Goal: Task Accomplishment & Management: Use online tool/utility

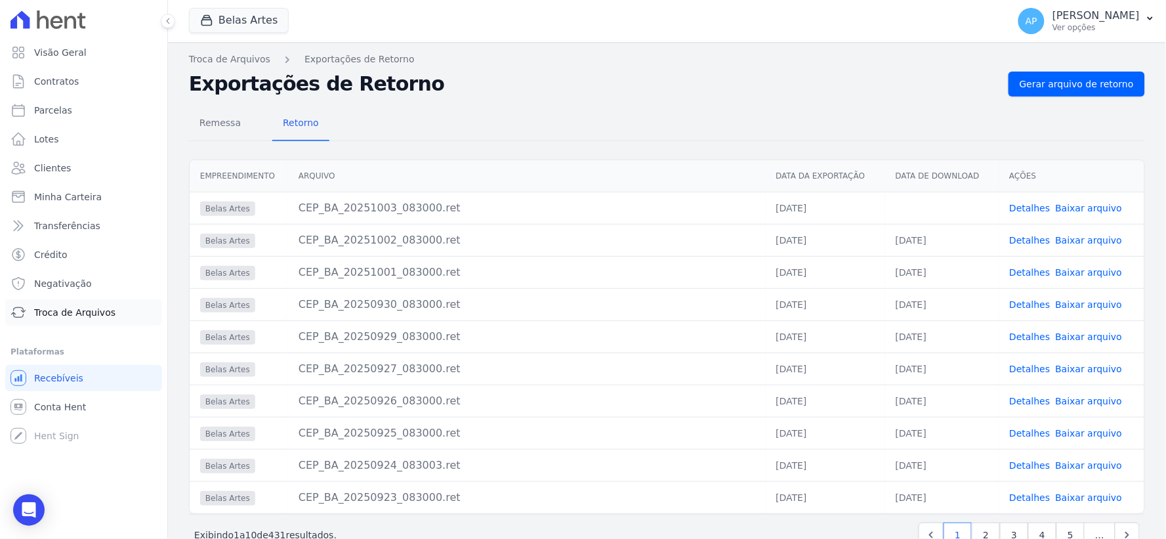
click at [56, 316] on span "Troca de Arquivos" at bounding box center [74, 312] width 81 height 13
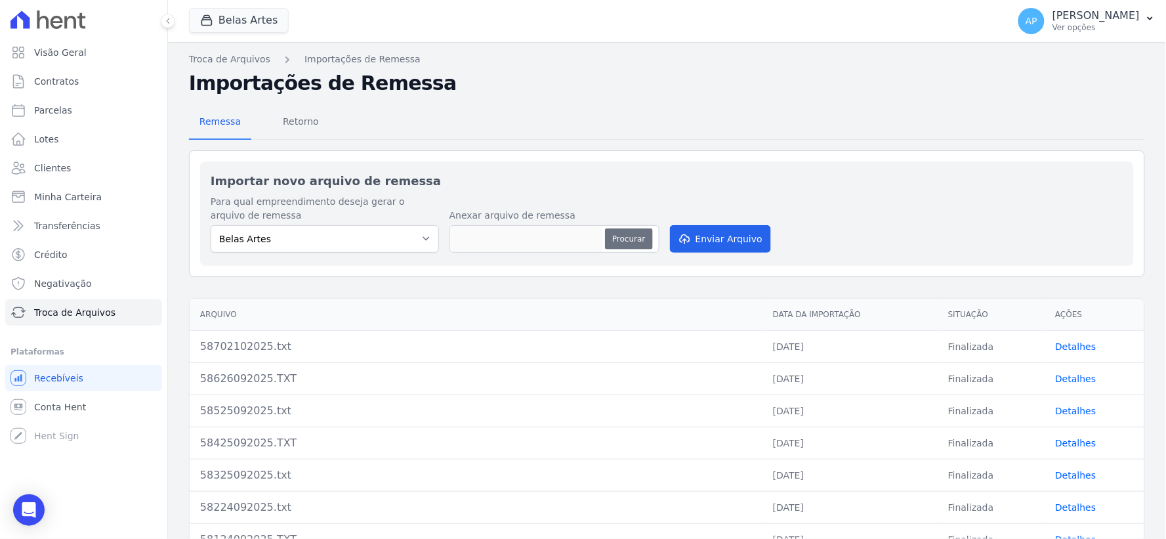
click at [641, 241] on button "Procurar" at bounding box center [628, 238] width 47 height 21
type input "58803102025.txt"
click at [706, 234] on button "Enviar Arquivo" at bounding box center [720, 239] width 101 height 28
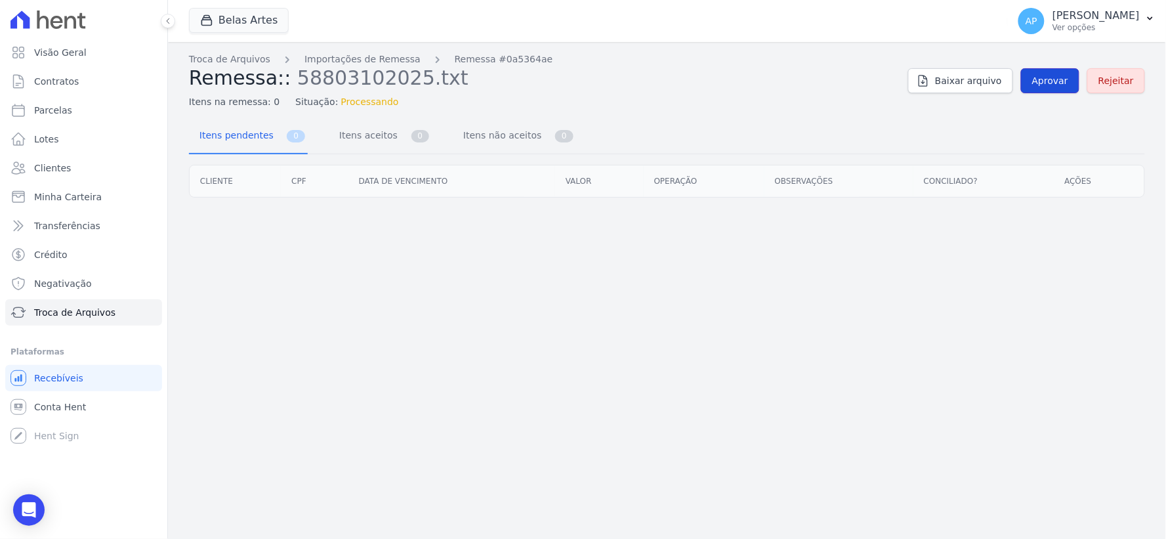
click at [1056, 83] on span "Aprovar" at bounding box center [1050, 80] width 36 height 13
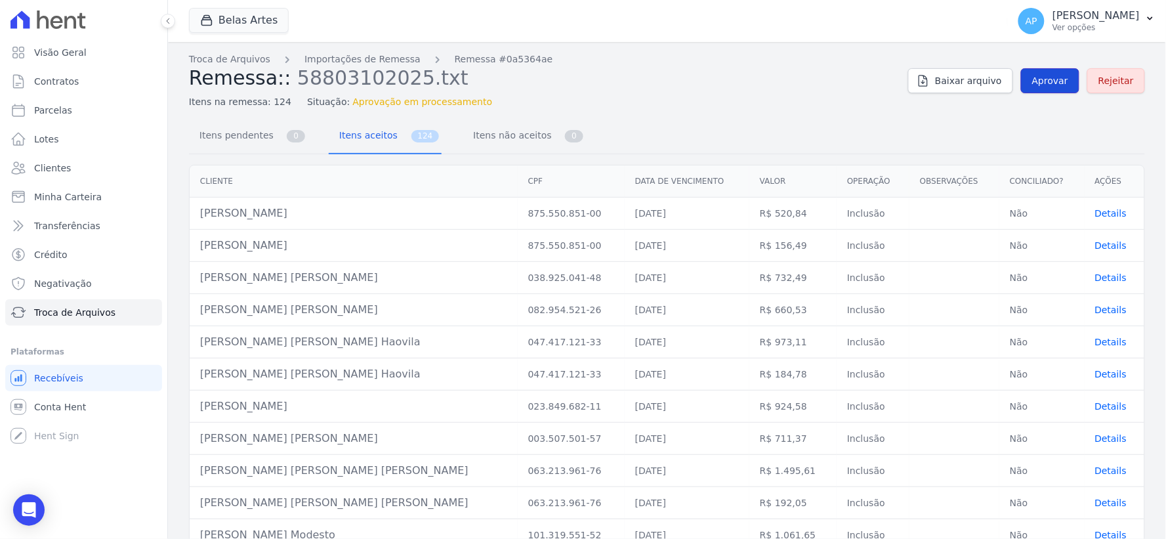
click at [1055, 82] on span "Aprovar" at bounding box center [1050, 80] width 36 height 13
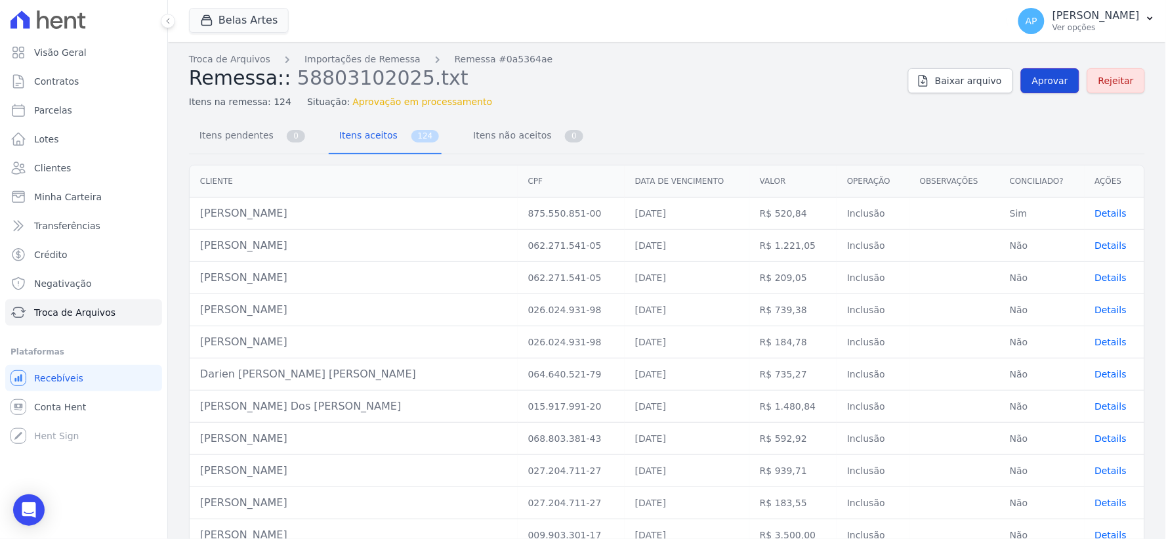
click at [1038, 80] on span "Aprovar" at bounding box center [1050, 80] width 36 height 13
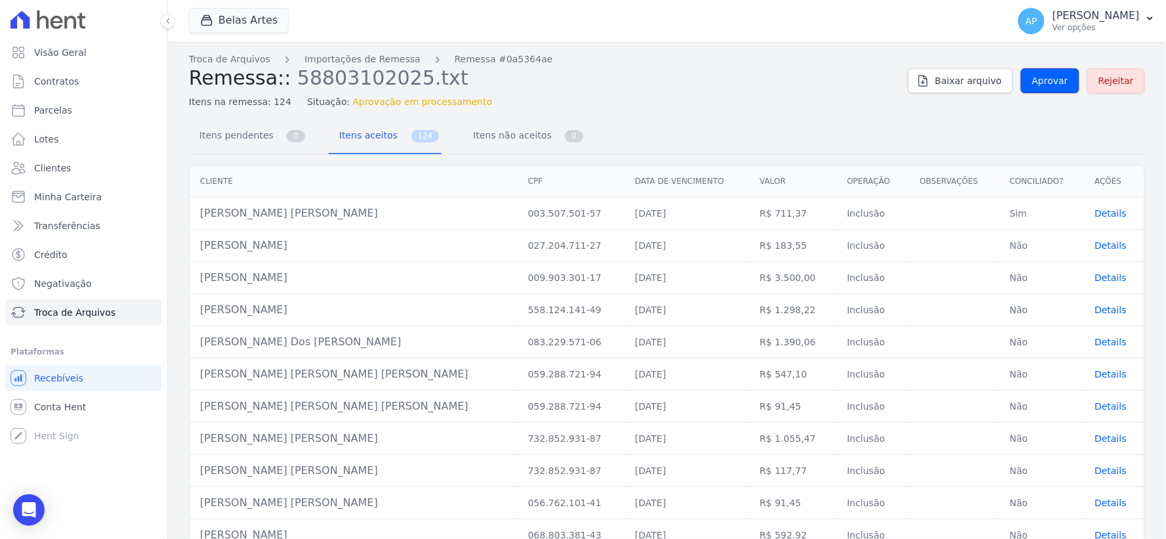
click at [1038, 80] on span "Aprovar" at bounding box center [1050, 80] width 36 height 13
click at [1032, 81] on span "Aprovar" at bounding box center [1050, 80] width 36 height 13
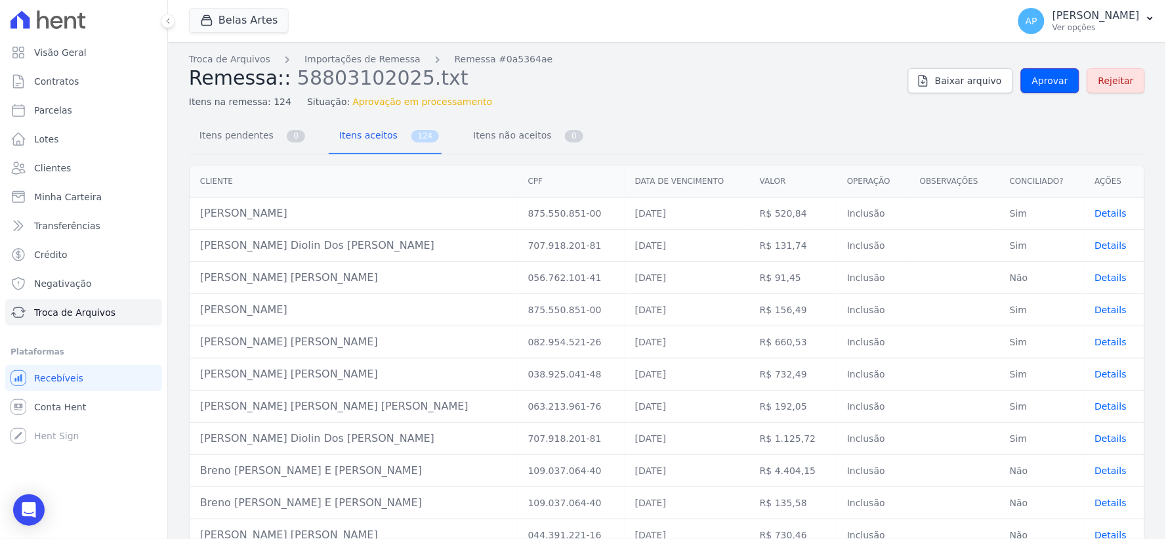
click at [1032, 80] on span "Aprovar" at bounding box center [1050, 80] width 36 height 13
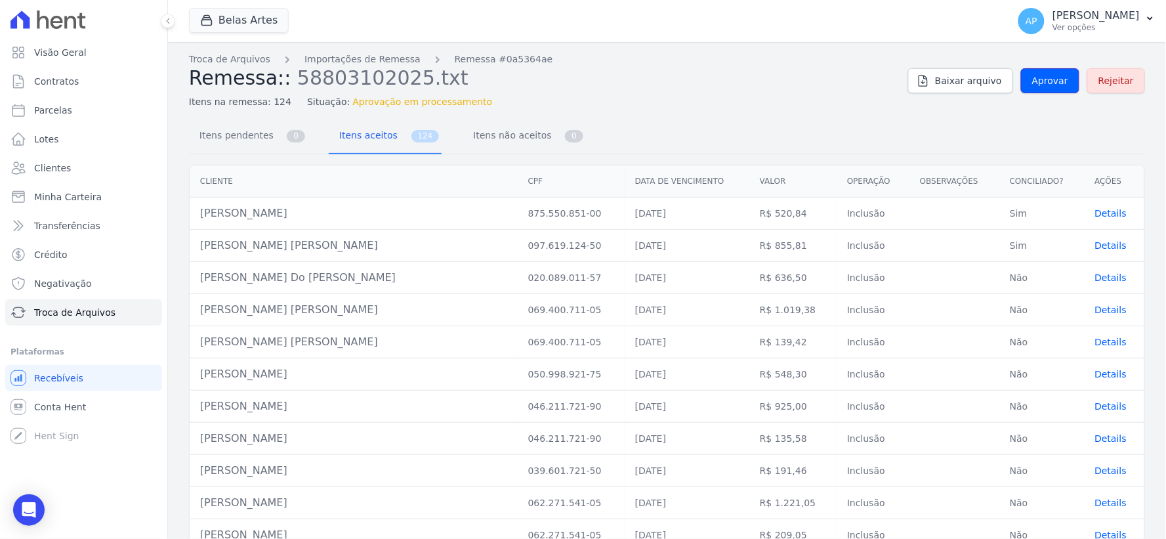
click at [1032, 80] on span "Aprovar" at bounding box center [1050, 80] width 36 height 13
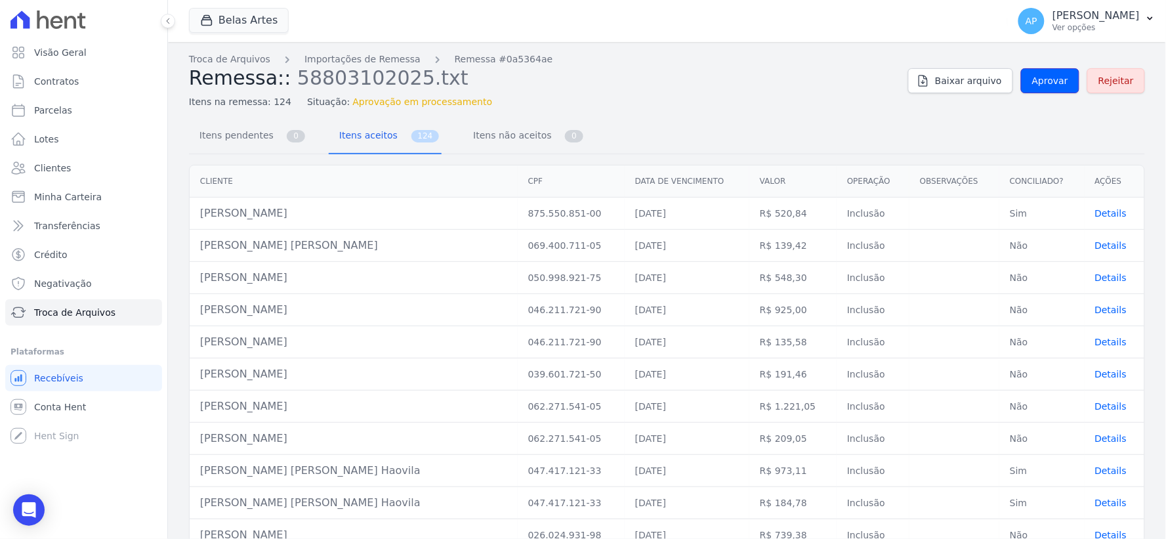
click at [1032, 80] on span "Aprovar" at bounding box center [1050, 80] width 36 height 13
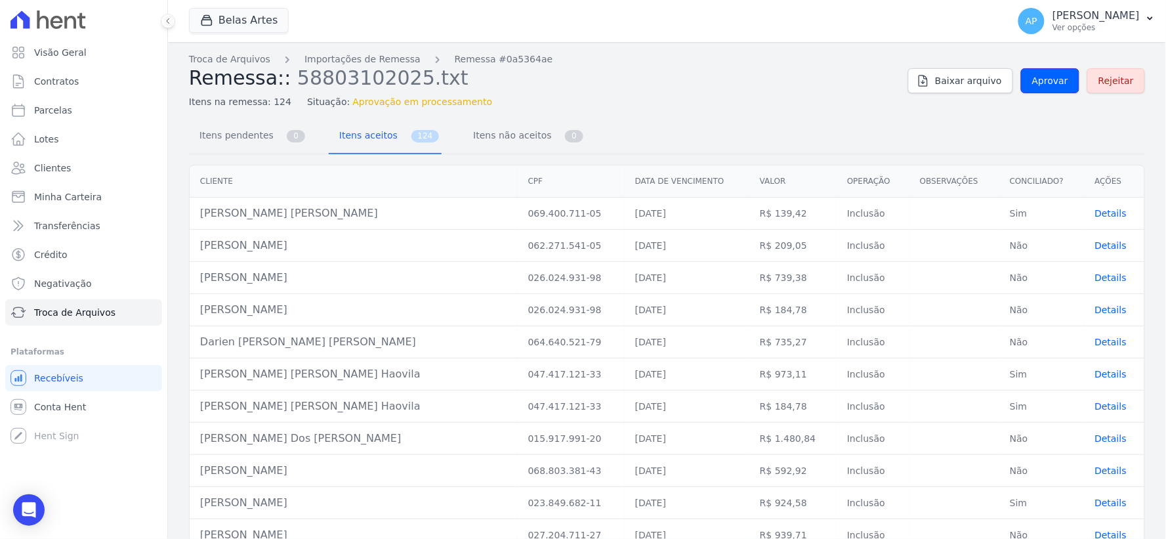
click at [1032, 80] on span "Aprovar" at bounding box center [1050, 80] width 36 height 13
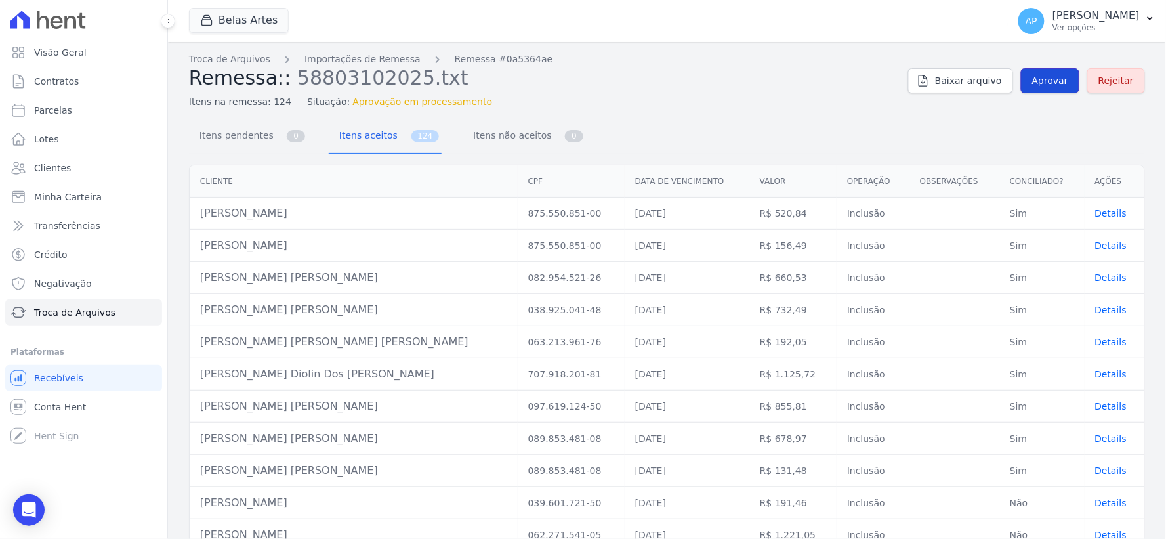
click at [1046, 76] on span "Aprovar" at bounding box center [1050, 80] width 36 height 13
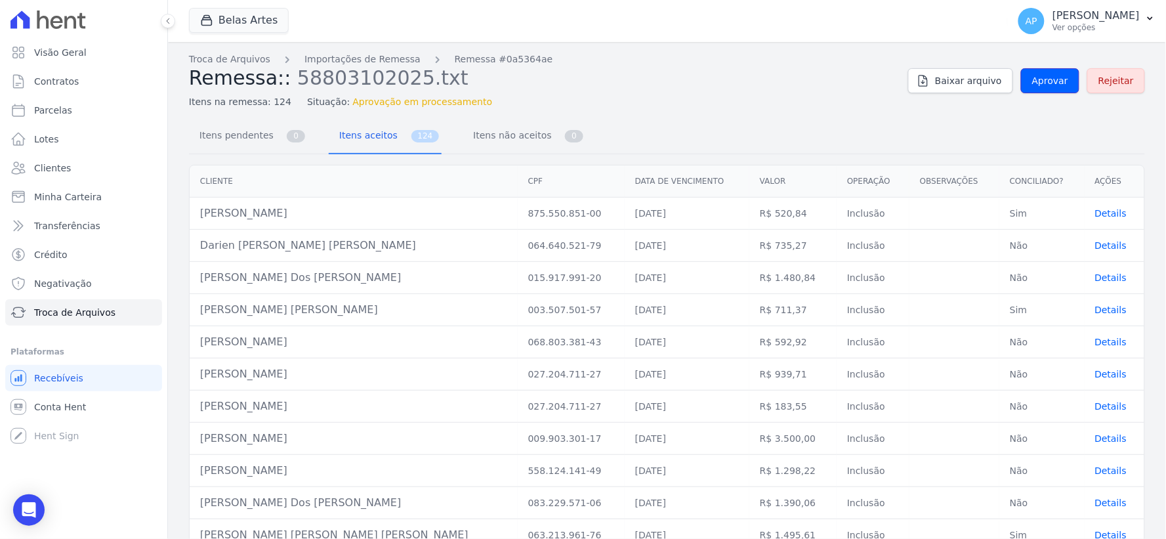
click at [1046, 76] on span "Aprovar" at bounding box center [1050, 80] width 36 height 13
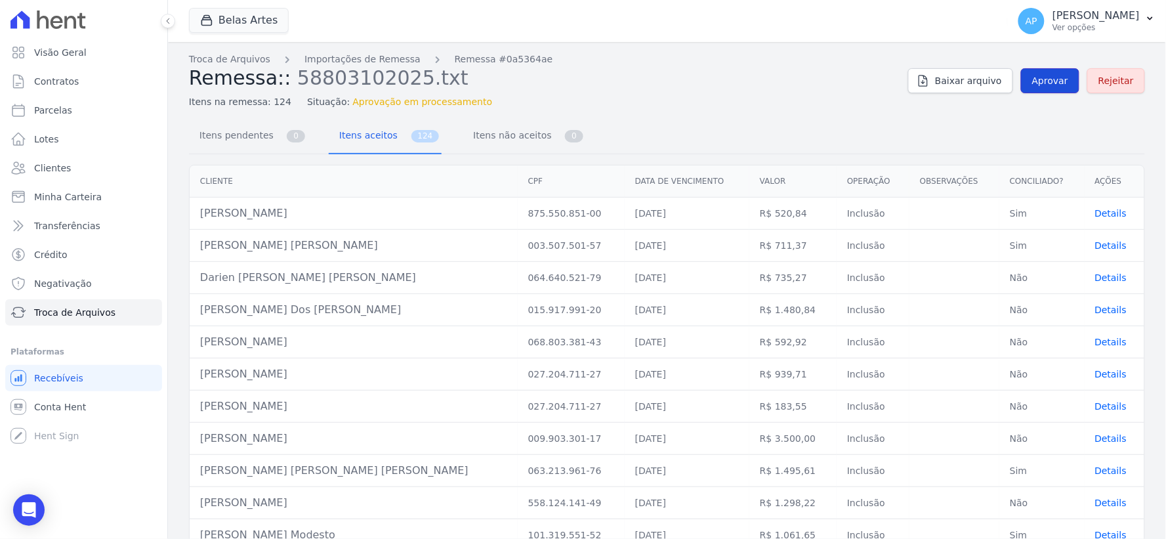
click at [1045, 77] on span "Aprovar" at bounding box center [1050, 80] width 36 height 13
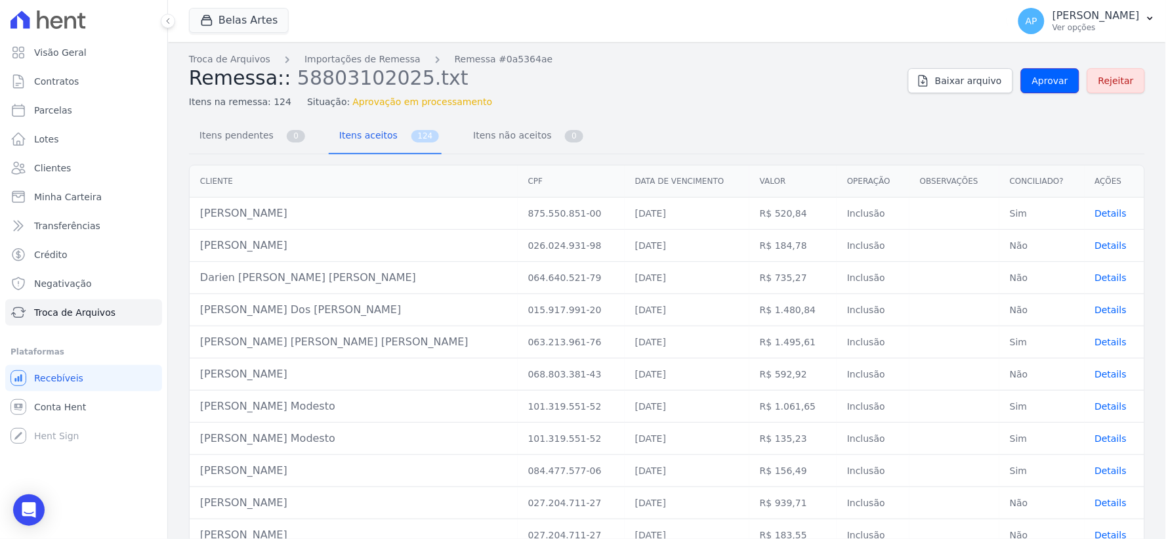
click at [1045, 77] on span "Aprovar" at bounding box center [1050, 80] width 36 height 13
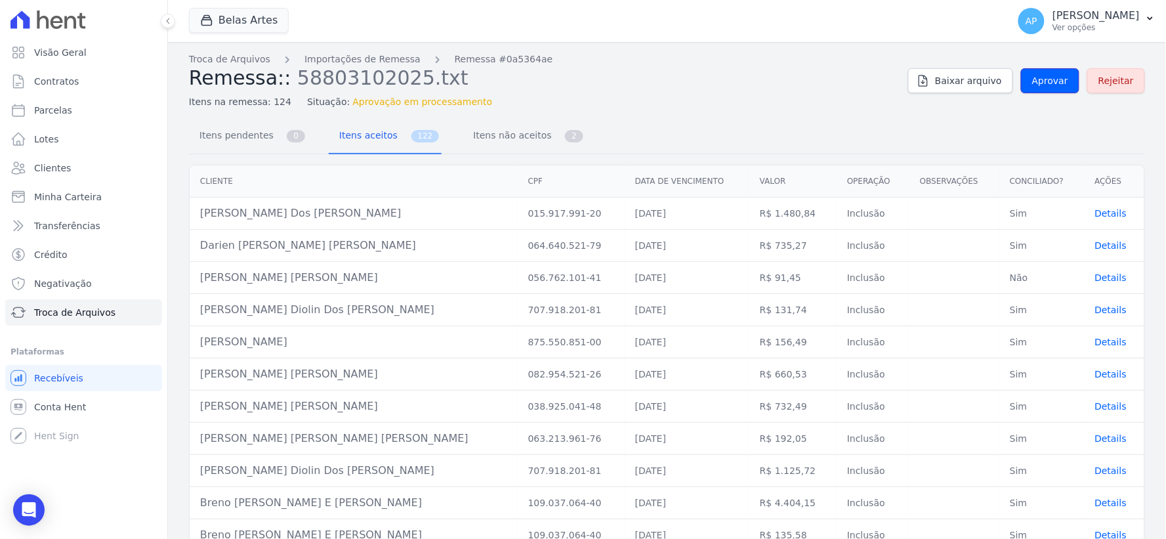
click at [1045, 77] on span "Aprovar" at bounding box center [1050, 80] width 36 height 13
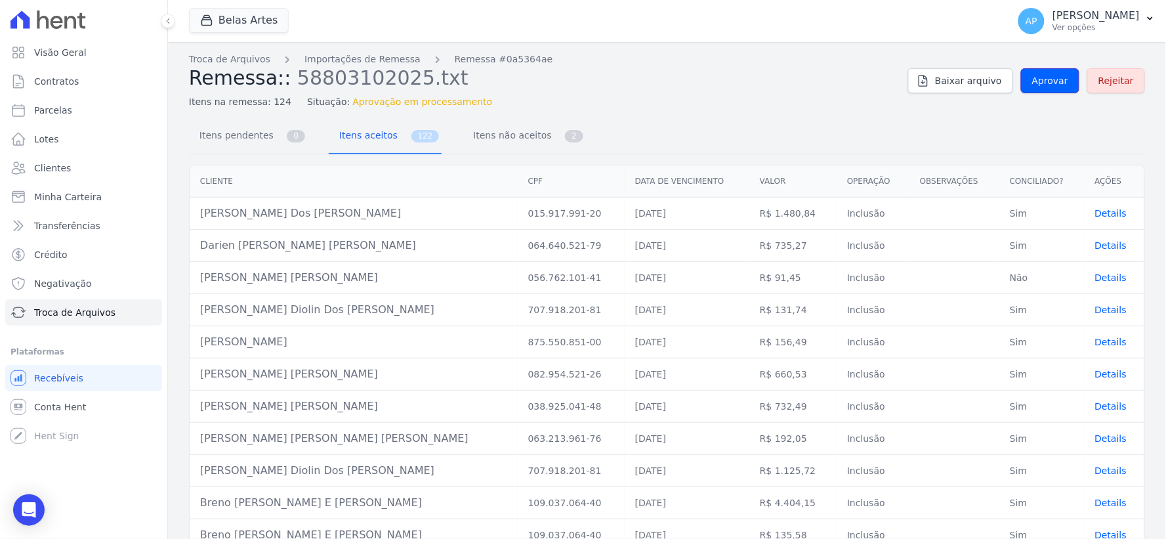
click at [1045, 77] on span "Aprovar" at bounding box center [1050, 80] width 36 height 13
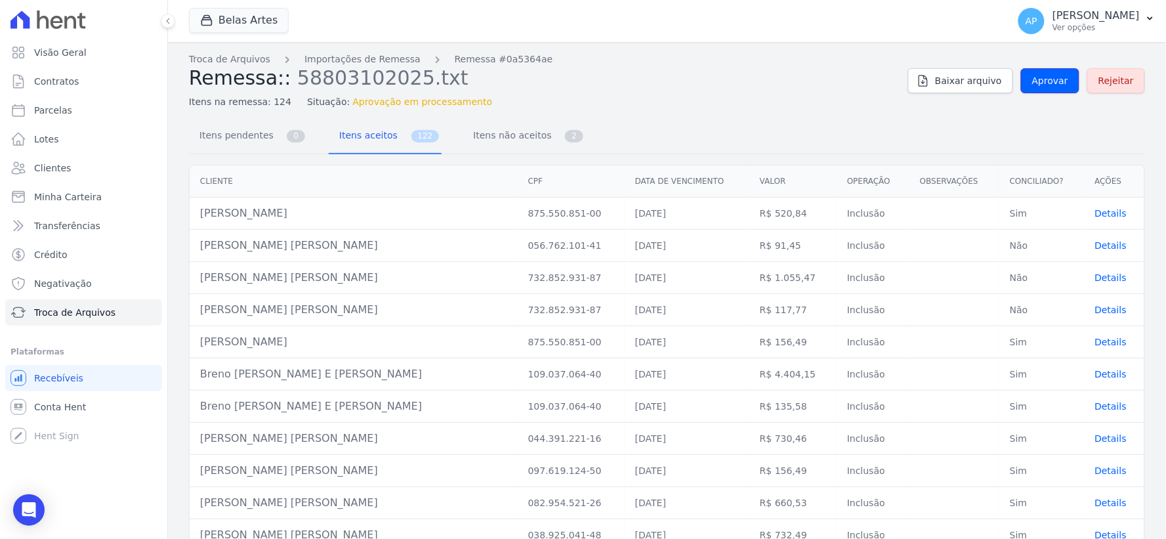
click at [1045, 77] on span "Aprovar" at bounding box center [1050, 80] width 36 height 13
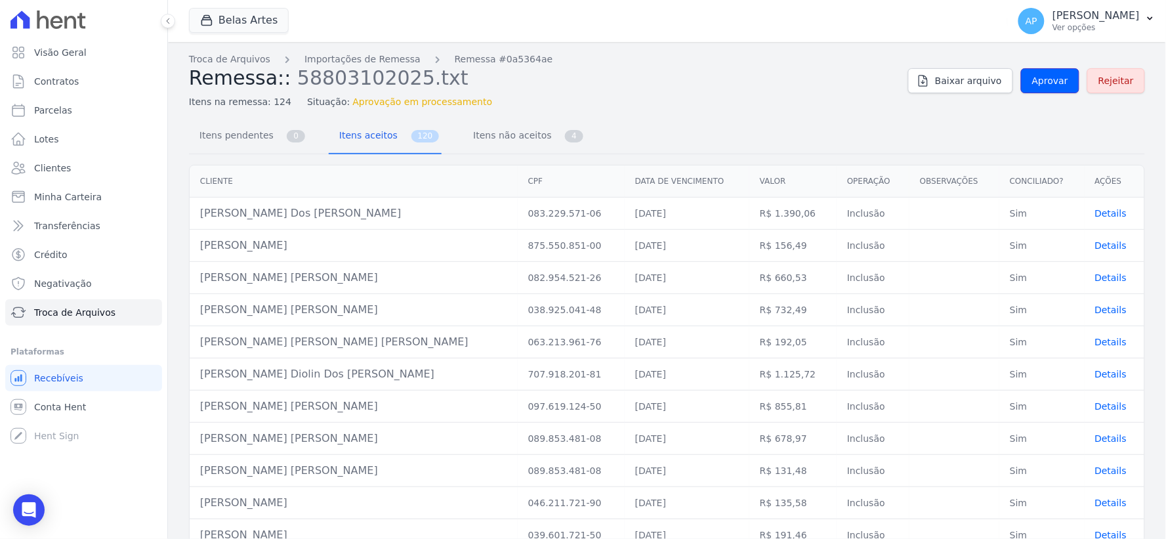
click at [1045, 77] on span "Aprovar" at bounding box center [1050, 80] width 36 height 13
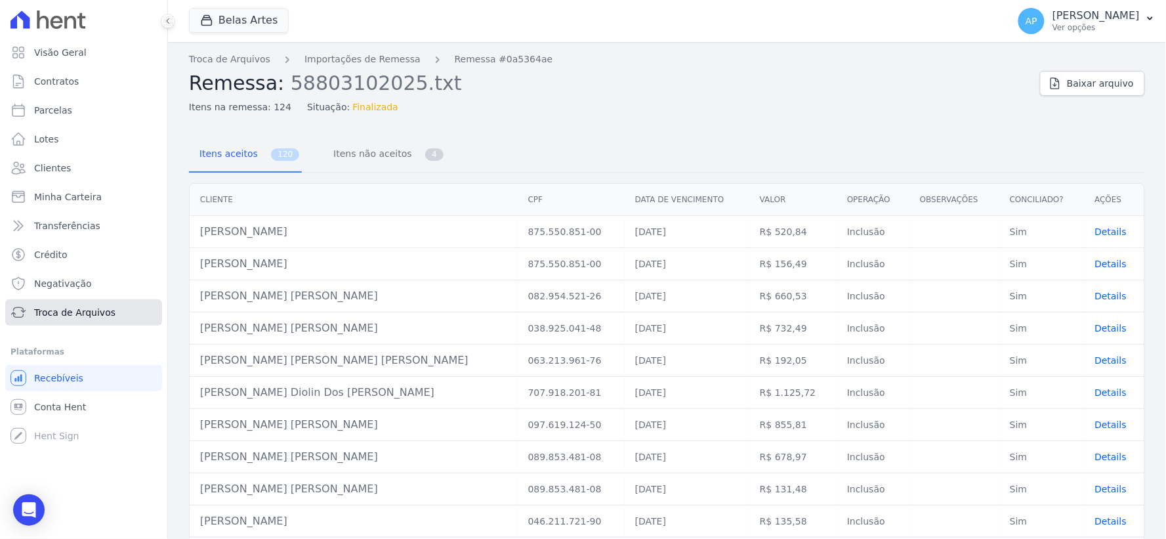
click at [77, 316] on span "Troca de Arquivos" at bounding box center [74, 312] width 81 height 13
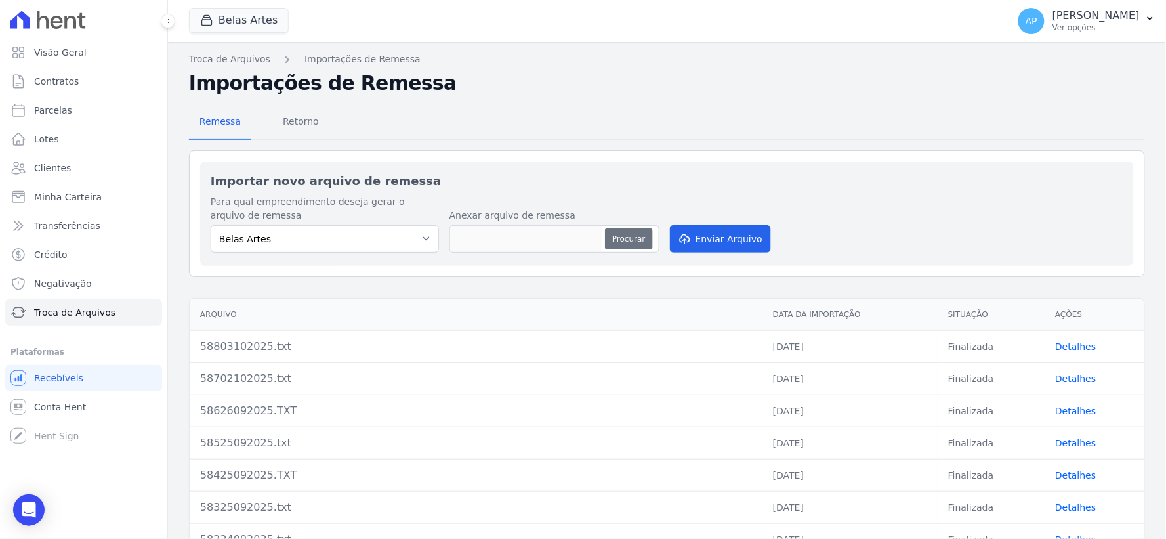
click at [638, 239] on button "Procurar" at bounding box center [628, 238] width 47 height 21
type input "58903102025.txt"
click at [744, 243] on button "Enviar Arquivo" at bounding box center [720, 239] width 101 height 28
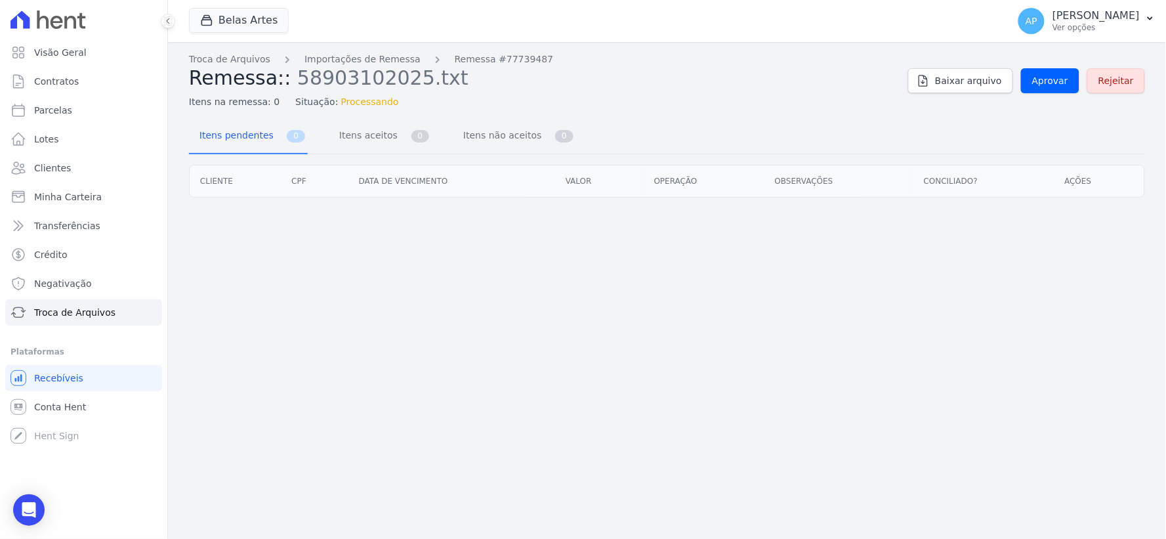
click at [720, 237] on div "Troca de Arquivos Importações de Remessa Remessa #77739487 Remessa:: 5890310202…" at bounding box center [667, 290] width 998 height 497
click at [1050, 77] on span "Aprovar" at bounding box center [1050, 80] width 36 height 13
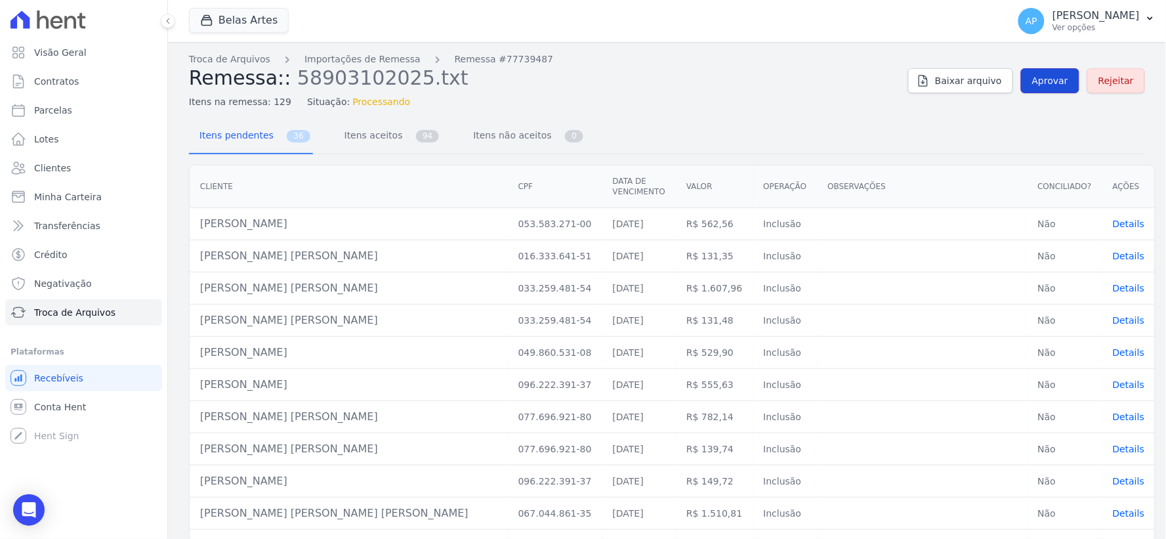
click at [1038, 74] on span "Aprovar" at bounding box center [1050, 80] width 36 height 13
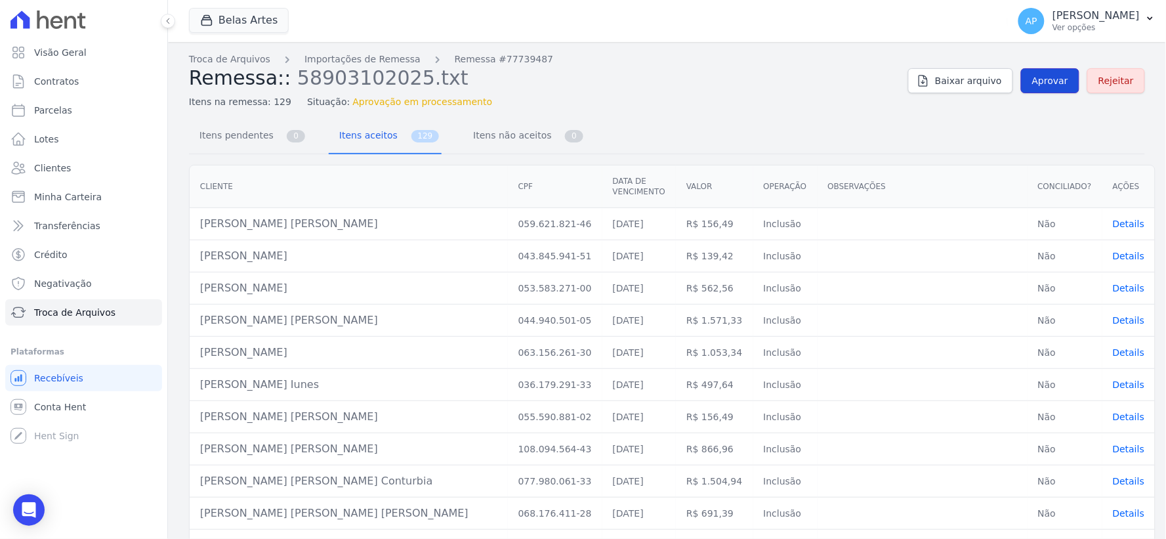
click at [1026, 73] on link "Aprovar" at bounding box center [1050, 80] width 58 height 25
click at [1032, 79] on span "Aprovar" at bounding box center [1050, 80] width 36 height 13
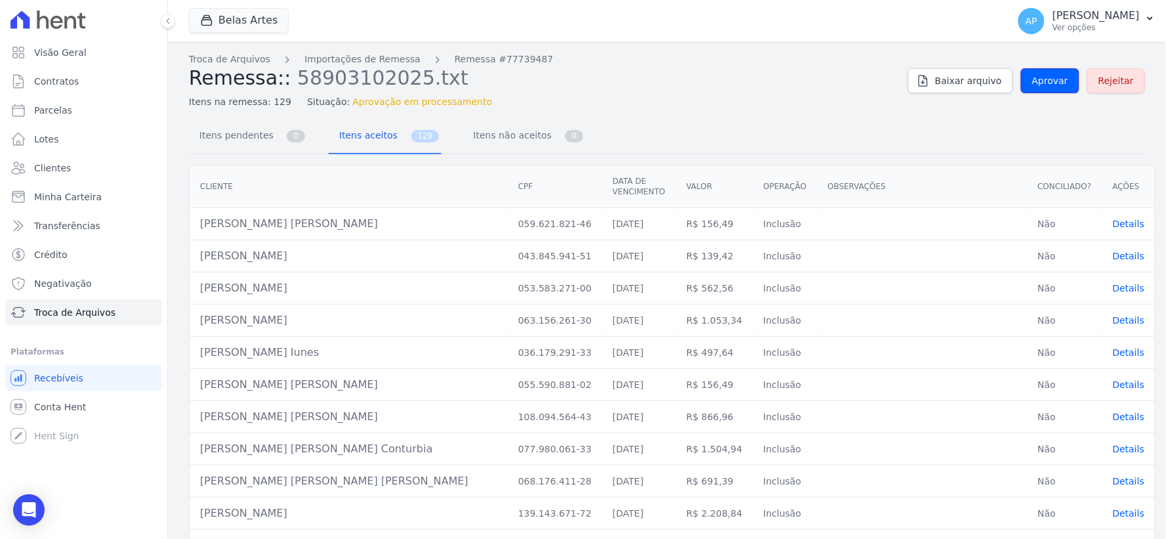
click at [1032, 79] on span "Aprovar" at bounding box center [1050, 80] width 36 height 13
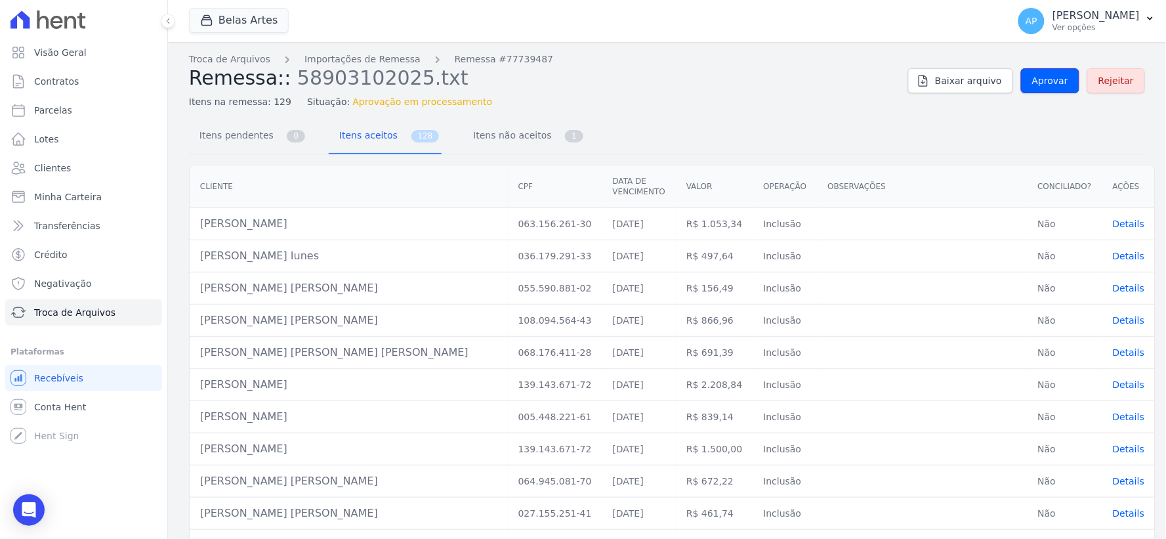
click at [1032, 79] on span "Aprovar" at bounding box center [1050, 80] width 36 height 13
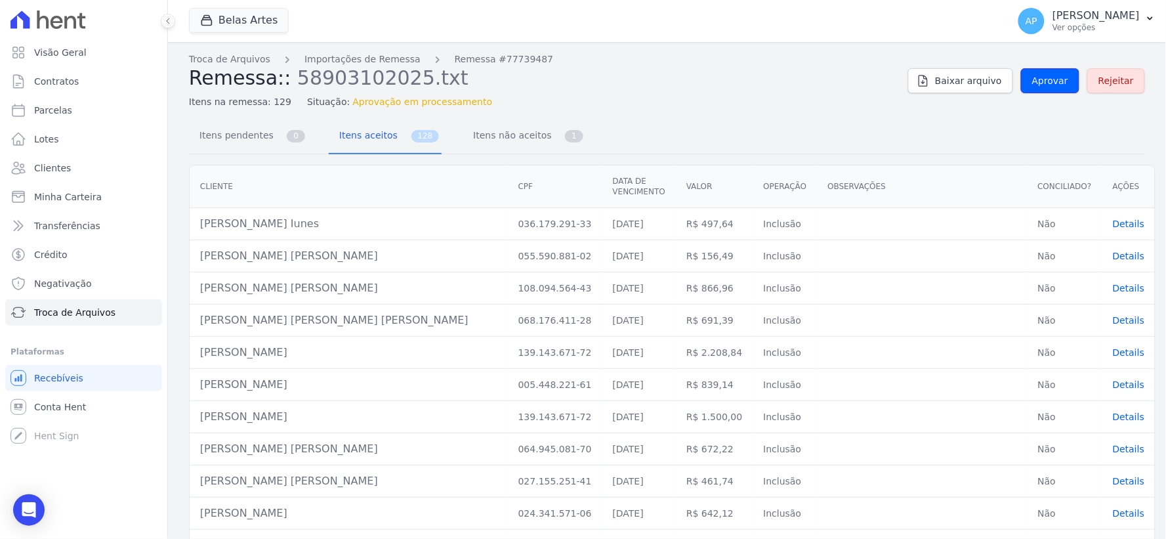
click at [1032, 79] on span "Aprovar" at bounding box center [1050, 80] width 36 height 13
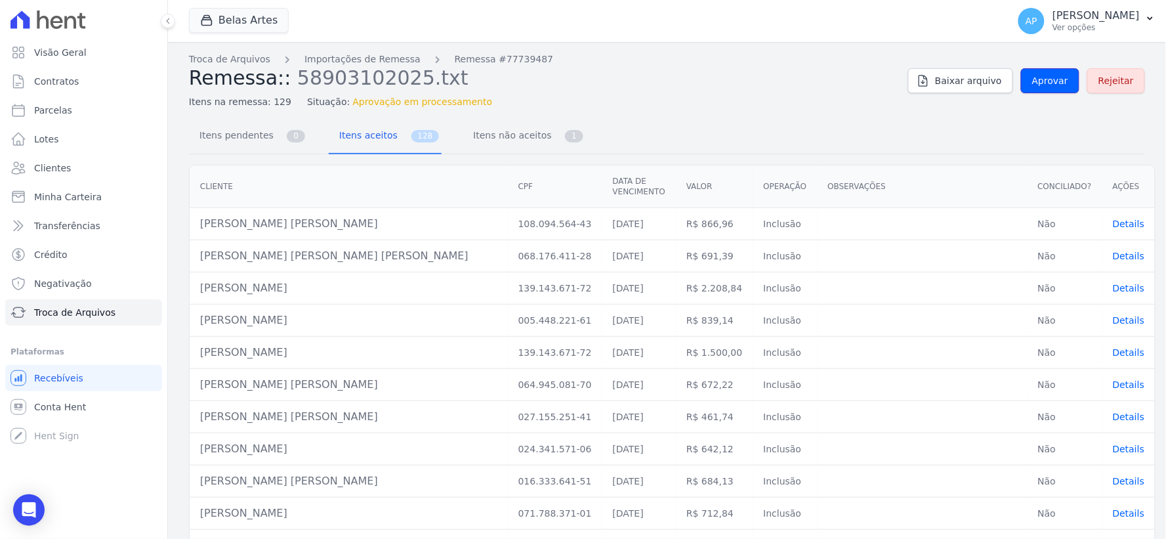
click at [1032, 79] on span "Aprovar" at bounding box center [1050, 80] width 36 height 13
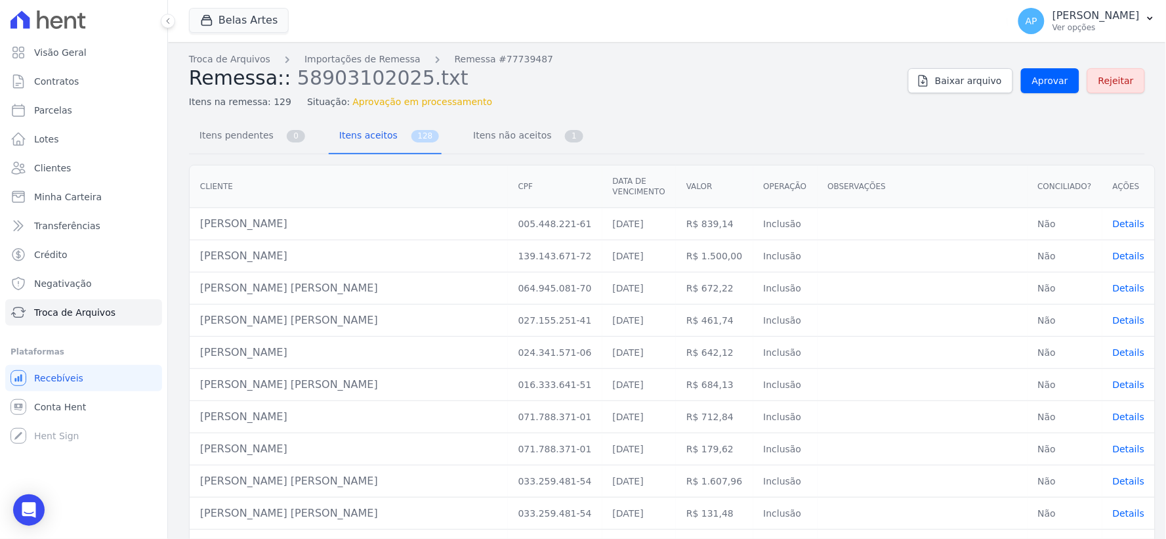
click at [1032, 79] on span "Aprovar" at bounding box center [1050, 80] width 36 height 13
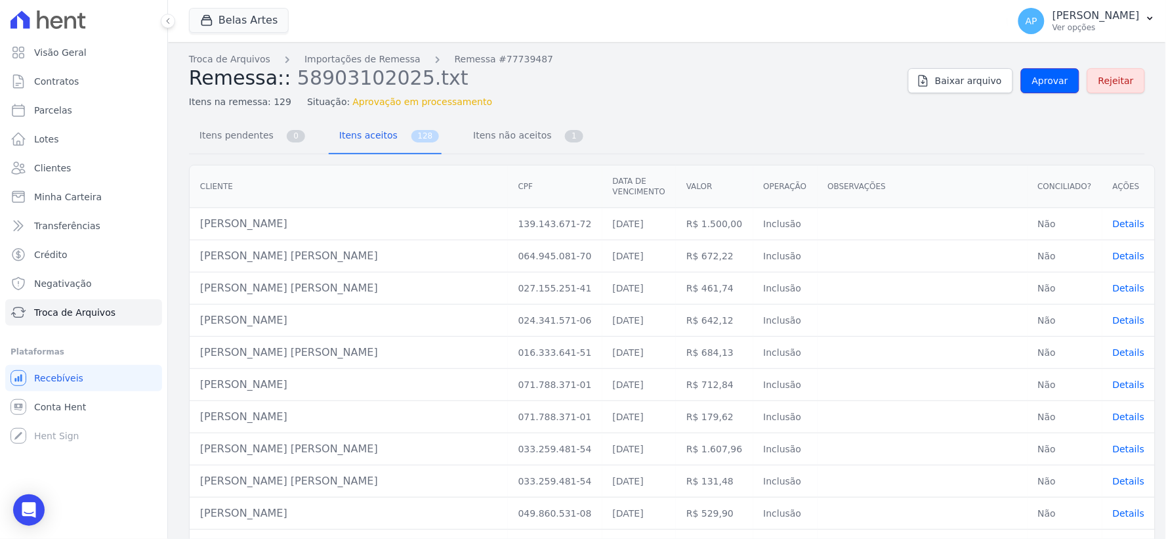
click at [1032, 79] on span "Aprovar" at bounding box center [1050, 80] width 36 height 13
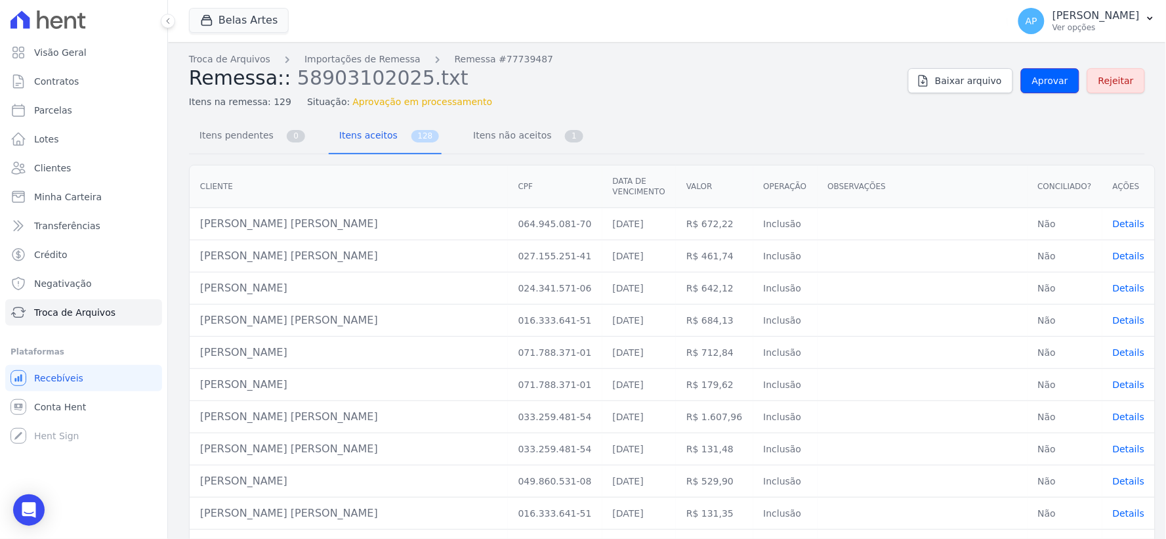
click at [1032, 79] on span "Aprovar" at bounding box center [1050, 80] width 36 height 13
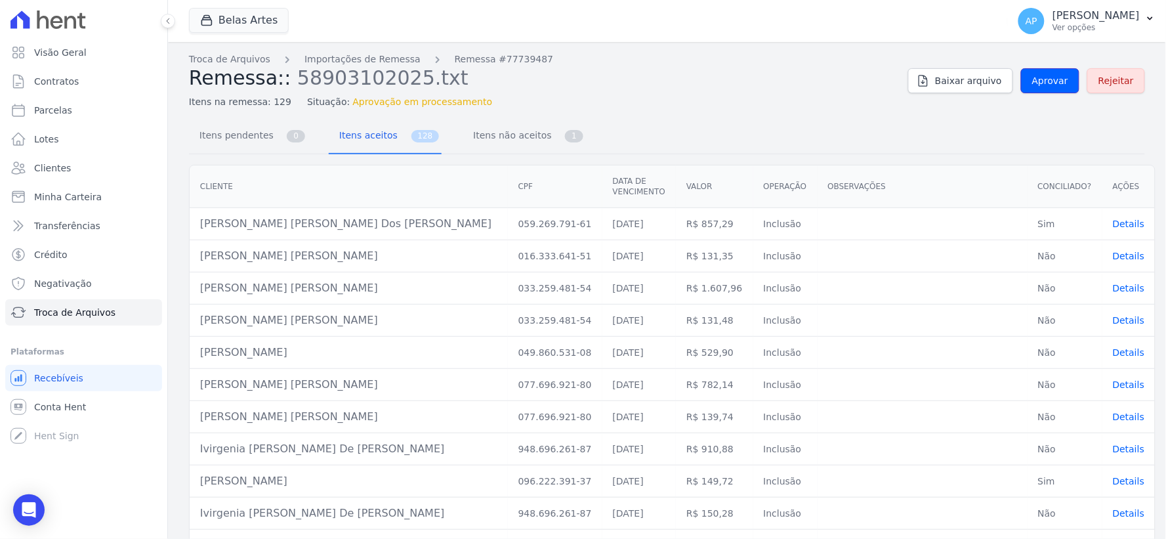
click at [1032, 79] on span "Aprovar" at bounding box center [1050, 80] width 36 height 13
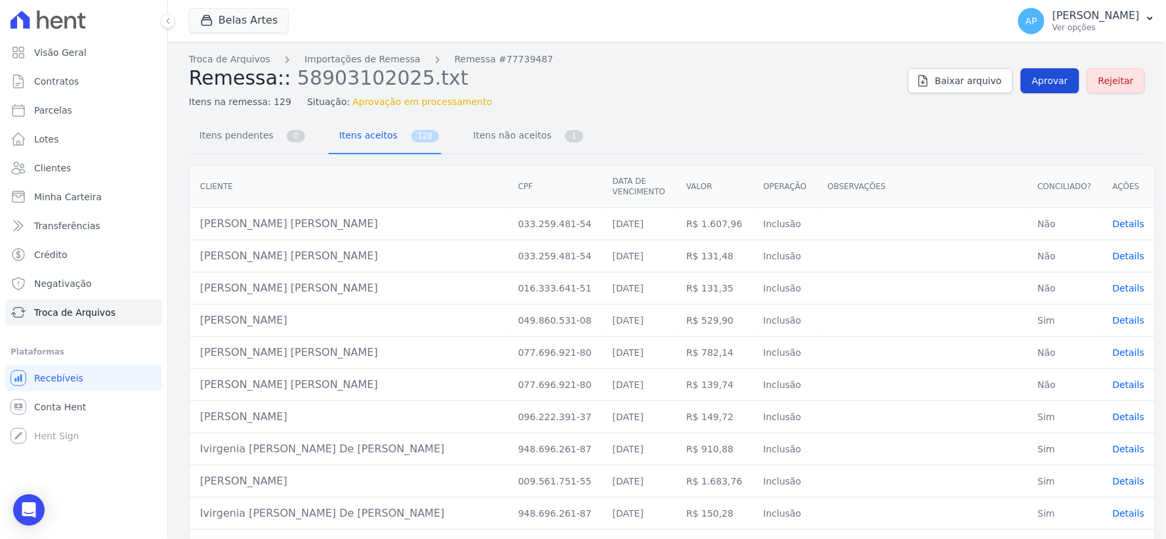
click at [1026, 83] on link "Aprovar" at bounding box center [1050, 80] width 58 height 25
click at [1034, 83] on span "Aprovar" at bounding box center [1050, 80] width 36 height 13
click at [1032, 81] on span "Aprovar" at bounding box center [1050, 80] width 36 height 13
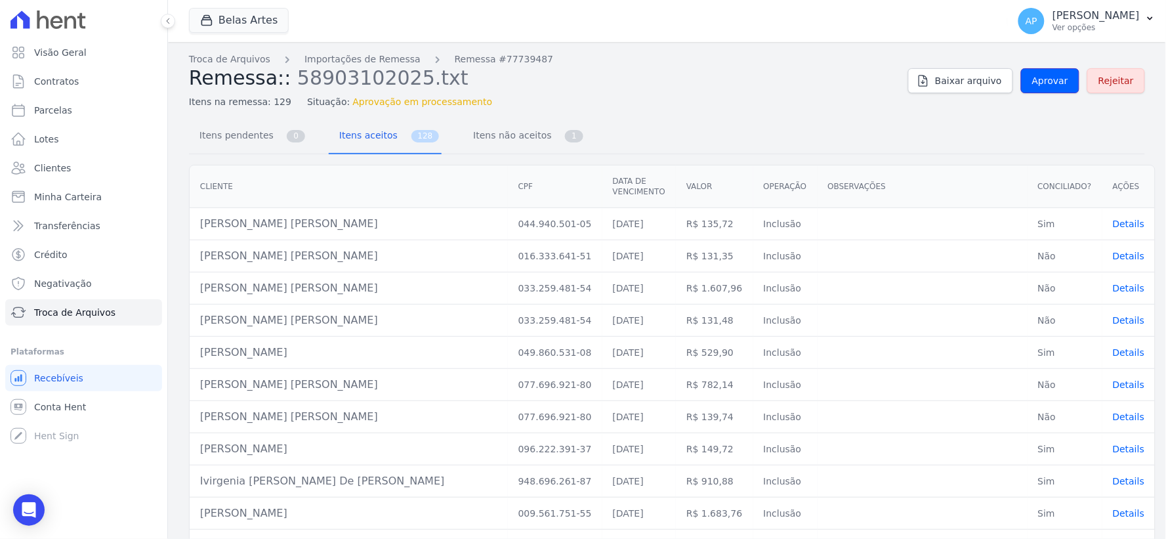
click at [1032, 81] on span "Aprovar" at bounding box center [1050, 80] width 36 height 13
click at [1022, 79] on link "Aprovar" at bounding box center [1050, 80] width 58 height 25
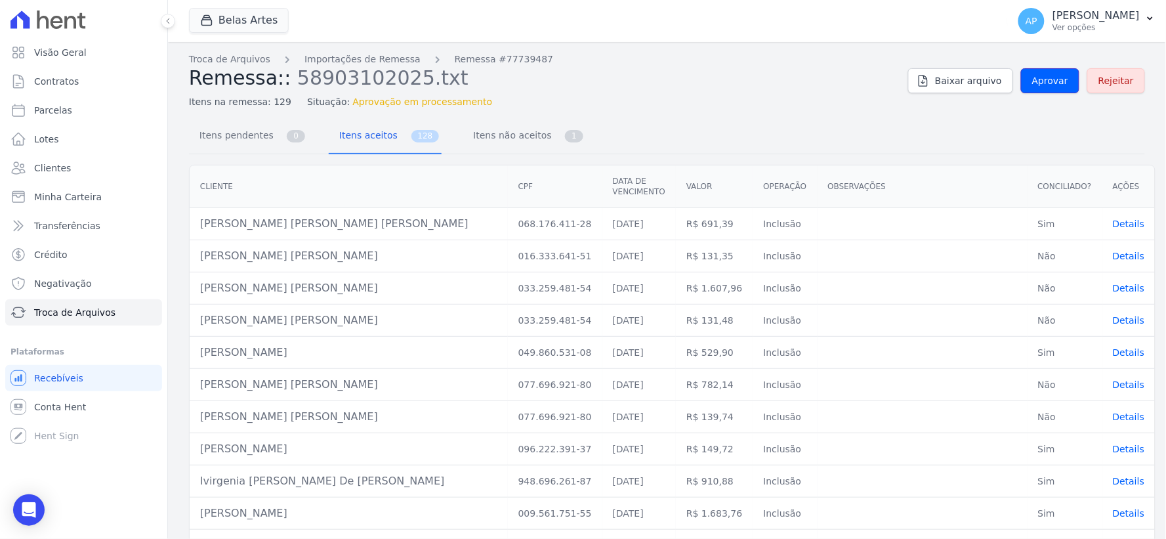
click at [1022, 79] on link "Aprovar" at bounding box center [1050, 80] width 58 height 25
click at [1026, 79] on link "Aprovar" at bounding box center [1050, 80] width 58 height 25
click at [1032, 87] on span "Aprovar" at bounding box center [1050, 80] width 36 height 13
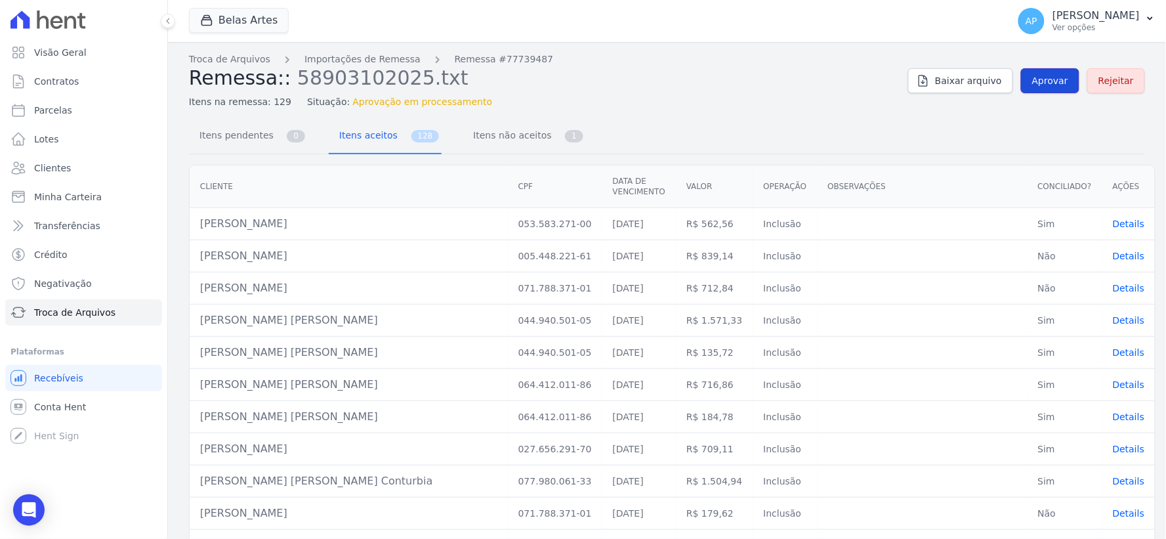
click at [1032, 81] on span "Aprovar" at bounding box center [1050, 80] width 36 height 13
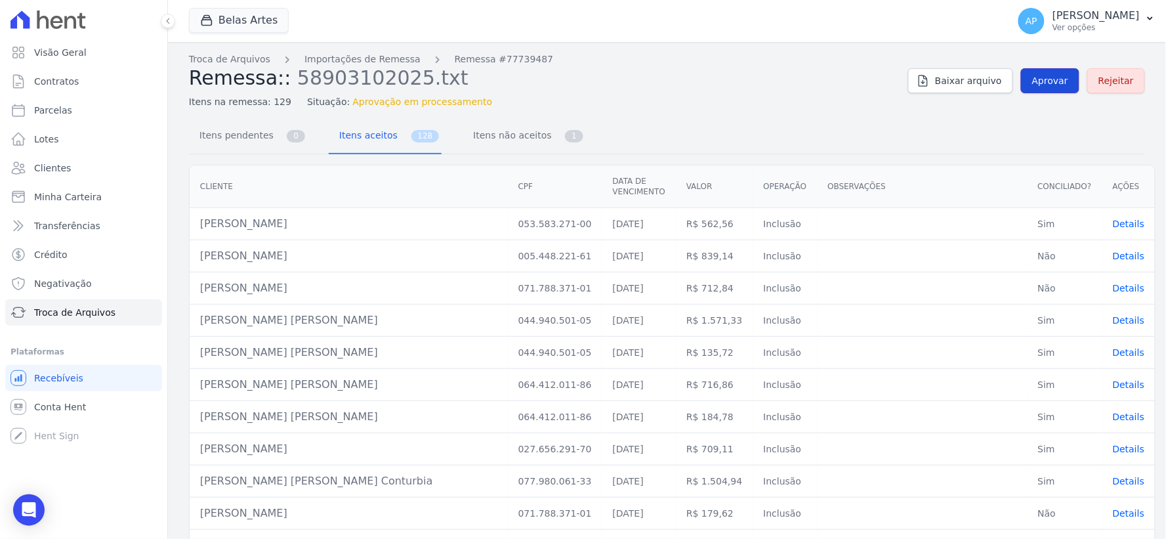
click at [1032, 81] on span "Aprovar" at bounding box center [1050, 80] width 36 height 13
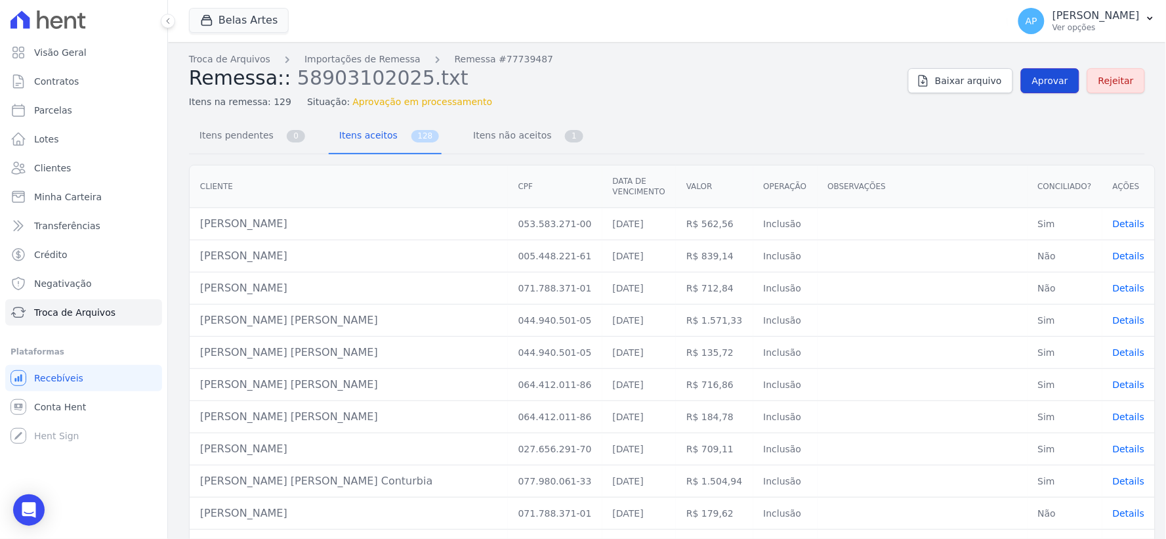
click at [1032, 81] on span "Aprovar" at bounding box center [1050, 80] width 36 height 13
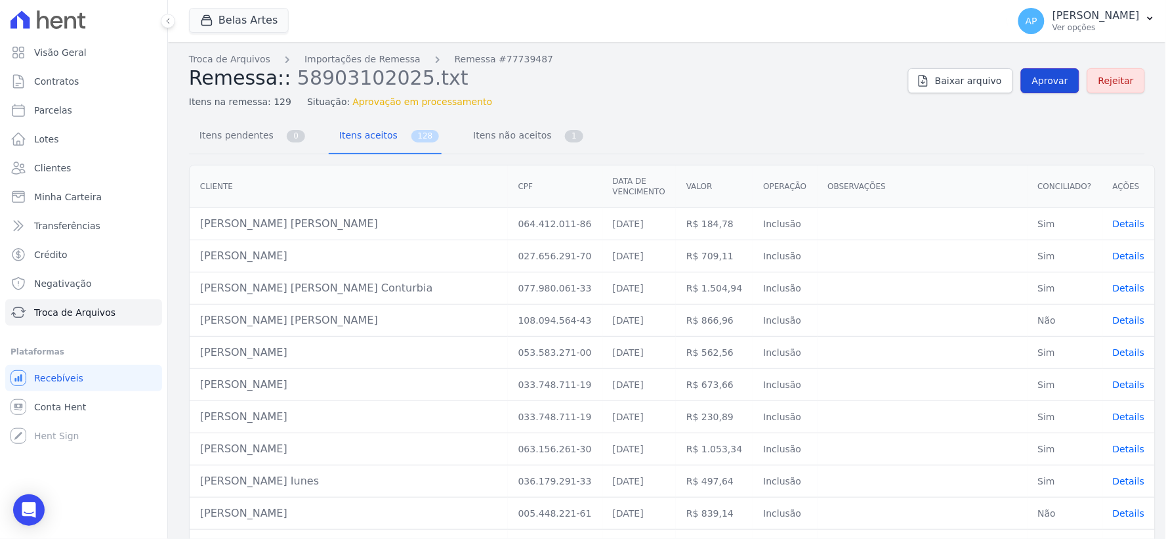
click at [1032, 79] on span "Aprovar" at bounding box center [1050, 80] width 36 height 13
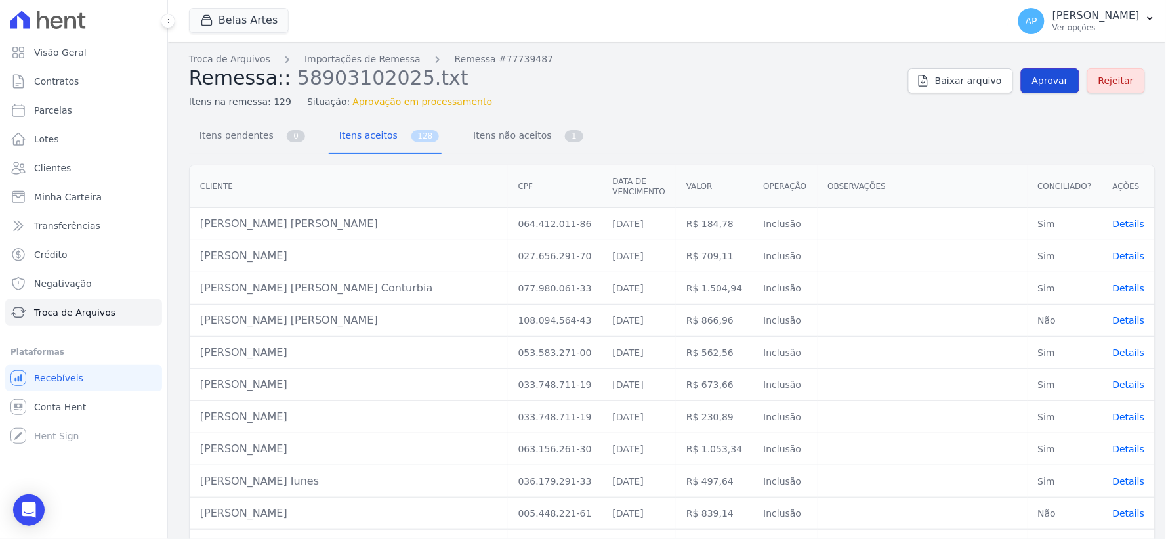
click at [1032, 79] on span "Aprovar" at bounding box center [1050, 80] width 36 height 13
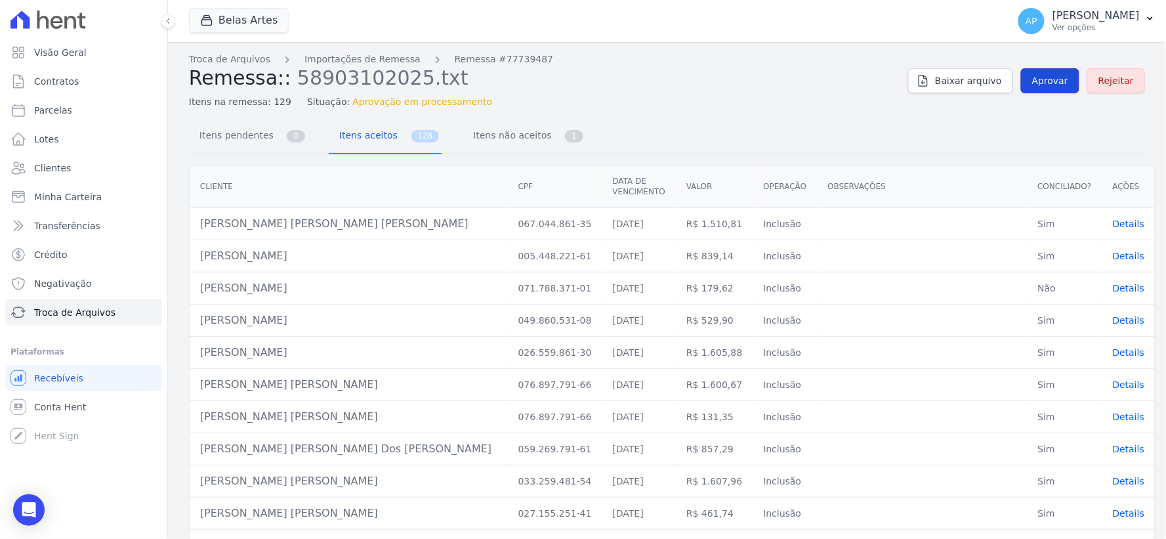
click at [1040, 89] on link "Aprovar" at bounding box center [1050, 80] width 58 height 25
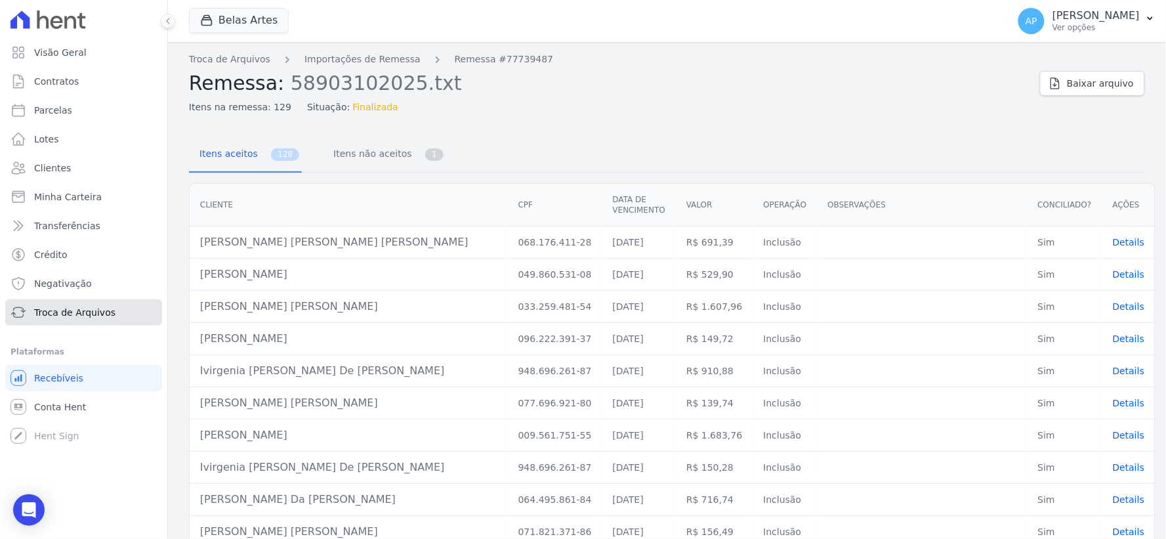
click at [82, 315] on span "Troca de Arquivos" at bounding box center [74, 312] width 81 height 13
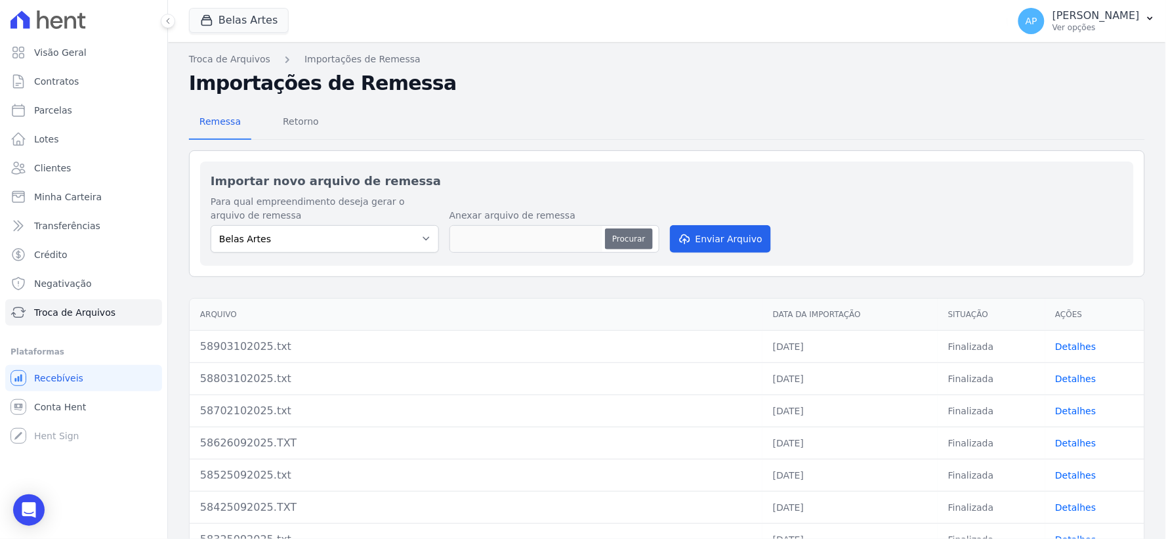
click at [618, 234] on button "Procurar" at bounding box center [628, 238] width 47 height 21
type input "59003102025.txt"
click at [706, 233] on button "Enviar Arquivo" at bounding box center [720, 239] width 101 height 28
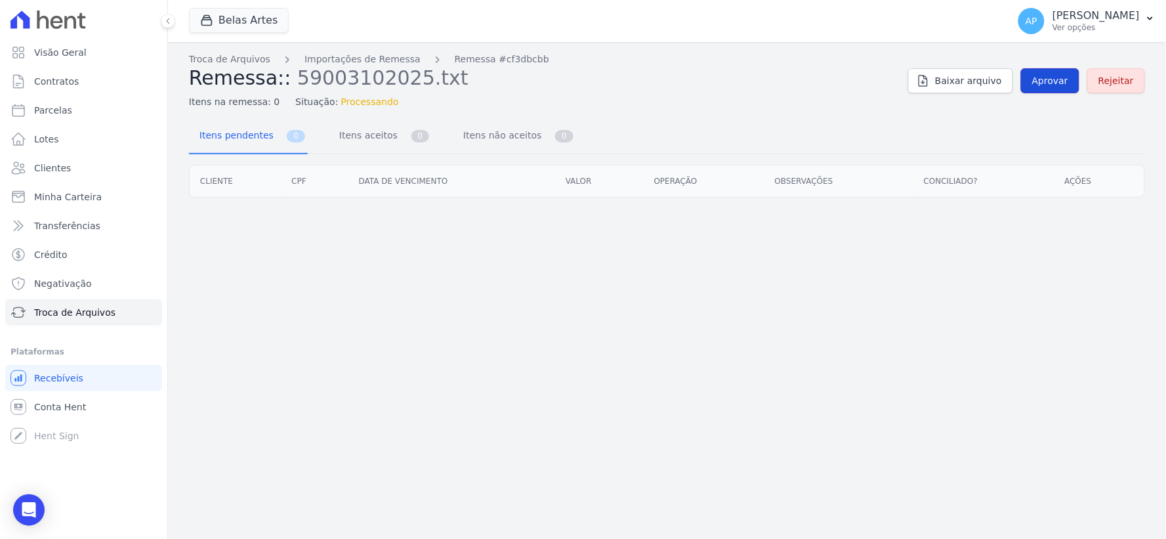
click at [1046, 73] on link "Aprovar" at bounding box center [1050, 80] width 58 height 25
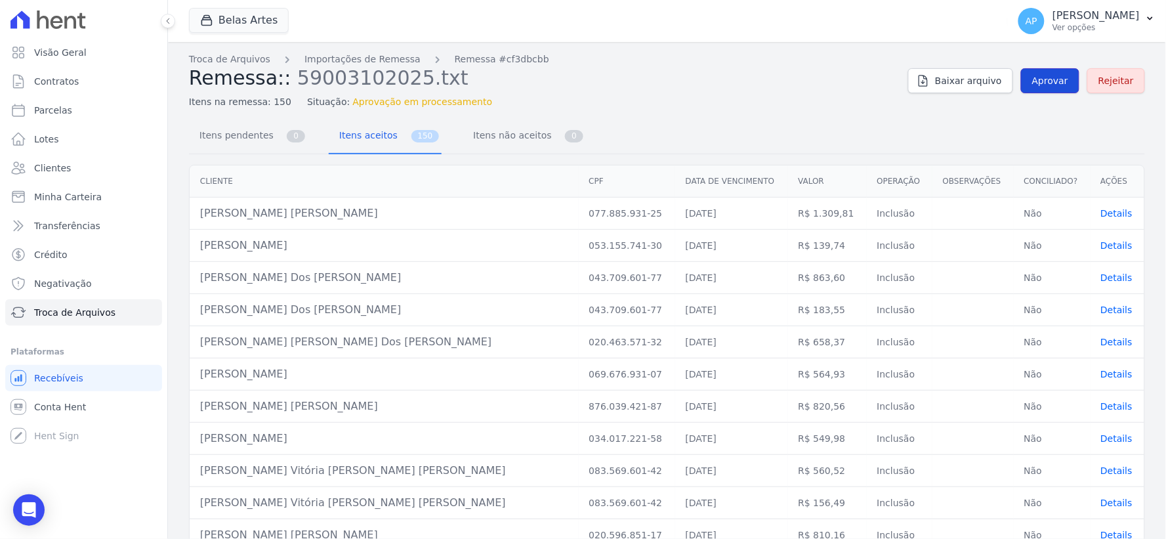
click at [1046, 73] on link "Aprovar" at bounding box center [1050, 80] width 58 height 25
